Goal: Task Accomplishment & Management: Use online tool/utility

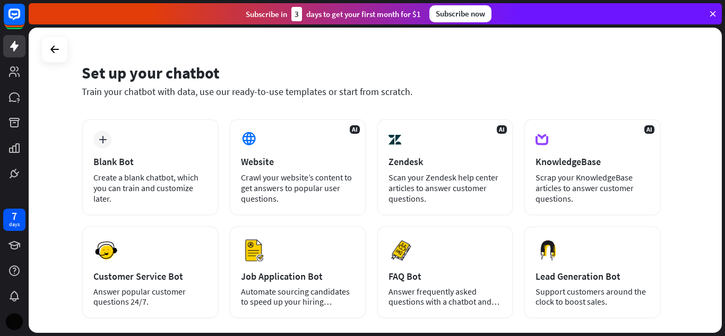
scroll to position [25, 0]
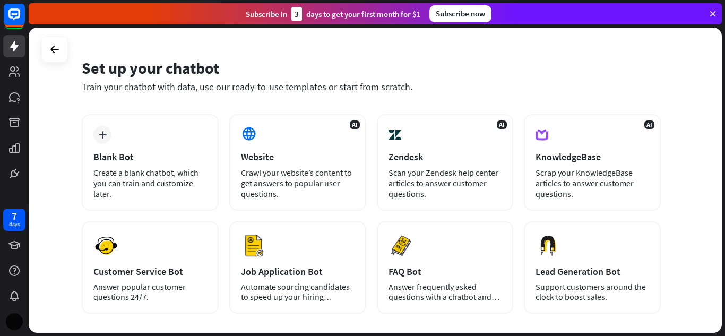
click at [617, 67] on div "Set up your chatbot" at bounding box center [371, 68] width 579 height 20
click at [585, 69] on div "Set up your chatbot" at bounding box center [371, 68] width 579 height 20
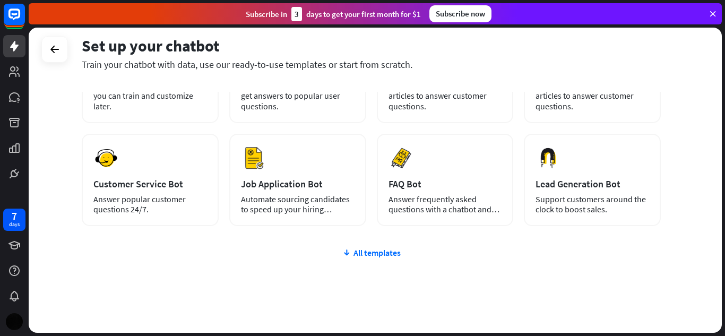
scroll to position [111, 0]
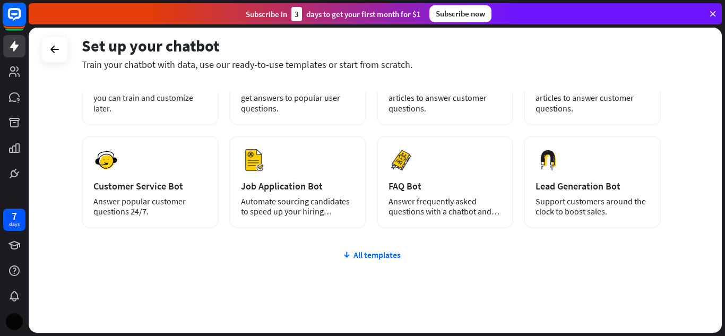
click at [24, 15] on rect at bounding box center [14, 14] width 23 height 23
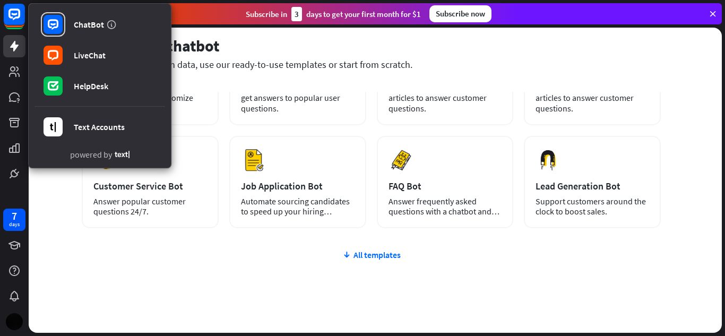
click at [510, 34] on div "Set up your chatbot Train your chatbot with data, use our ready-to-use template…" at bounding box center [371, 60] width 579 height 64
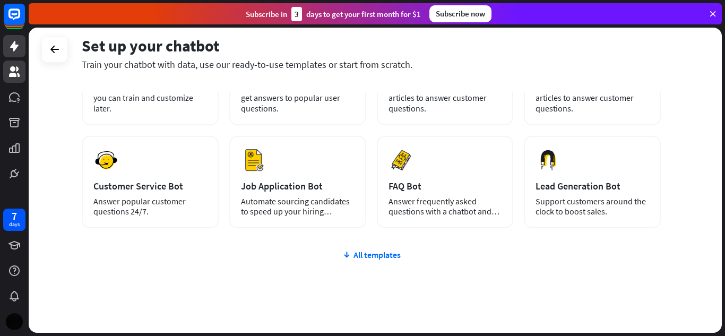
click at [12, 77] on icon at bounding box center [14, 71] width 13 height 13
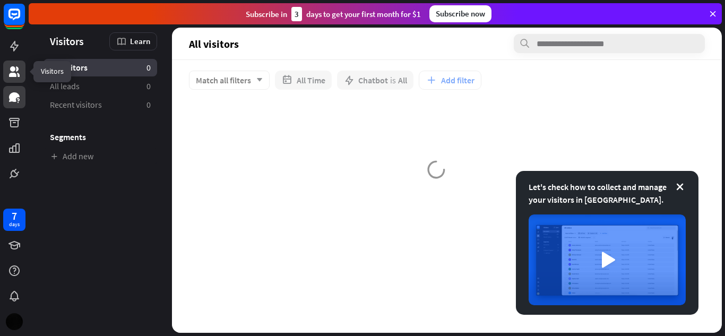
click at [21, 96] on link at bounding box center [14, 97] width 22 height 22
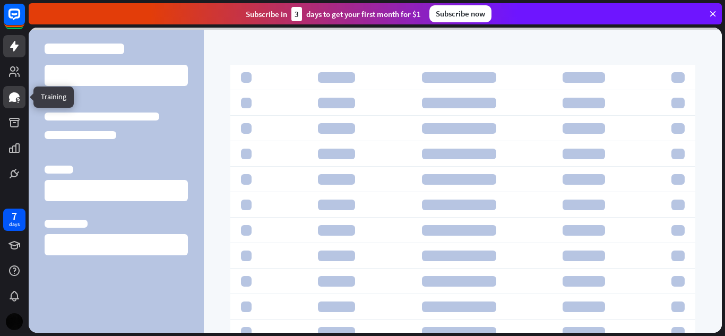
click at [22, 51] on link at bounding box center [14, 46] width 22 height 22
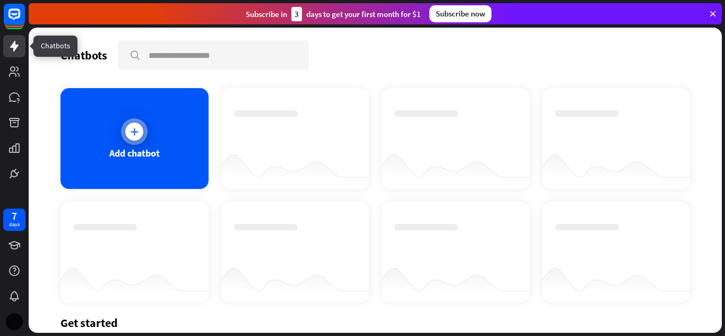
click at [166, 148] on div "Add chatbot" at bounding box center [134, 138] width 148 height 101
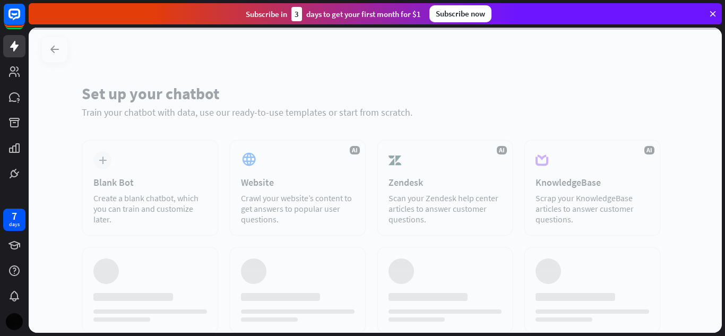
click at [177, 167] on div at bounding box center [375, 180] width 693 height 305
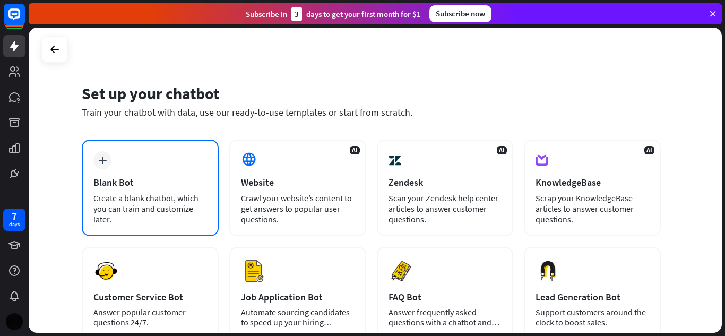
click at [186, 162] on div "plus Blank Bot Create a blank chatbot, which you can train and customize later." at bounding box center [150, 188] width 137 height 97
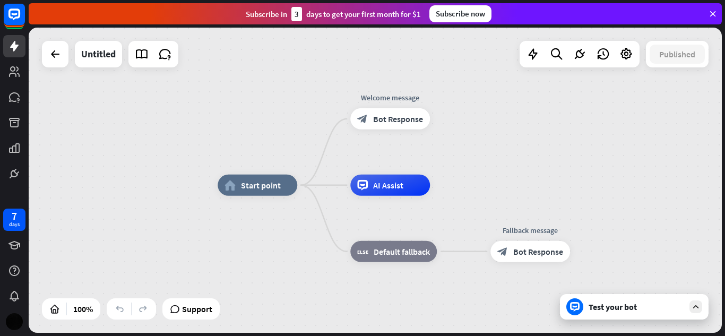
click at [408, 189] on div "AI Assist" at bounding box center [390, 185] width 80 height 21
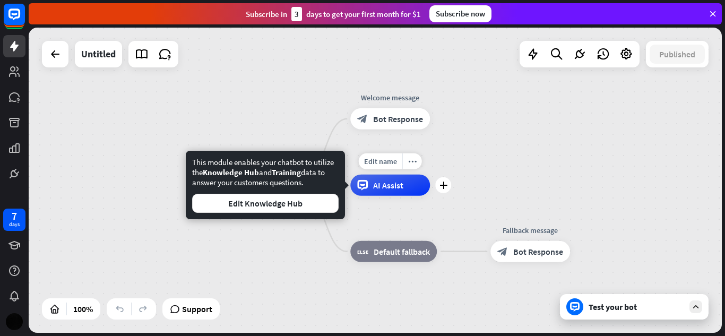
click at [476, 167] on div "home_2 Start point Welcome message block_bot_response Bot Response Edit name mo…" at bounding box center [375, 180] width 693 height 305
